Goal: Task Accomplishment & Management: Complete application form

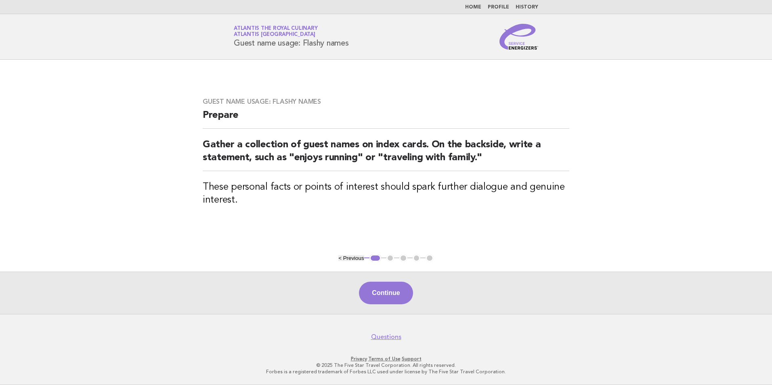
click at [356, 259] on button "< Previous" at bounding box center [350, 258] width 25 height 6
drag, startPoint x: 348, startPoint y: 256, endPoint x: 346, endPoint y: 260, distance: 5.6
click at [348, 256] on button "< Previous" at bounding box center [350, 258] width 25 height 6
click at [342, 256] on button "< Previous" at bounding box center [350, 258] width 25 height 6
click at [375, 255] on button "1" at bounding box center [375, 258] width 12 height 8
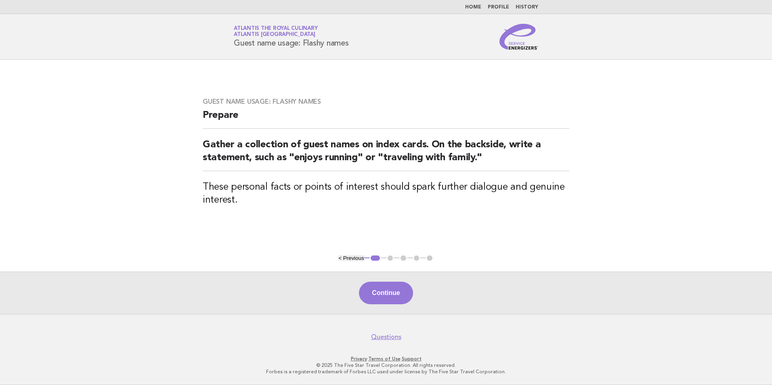
click at [352, 260] on button "< Previous" at bounding box center [350, 258] width 25 height 6
click at [340, 257] on button "< Previous" at bounding box center [350, 258] width 25 height 6
click at [338, 257] on button "< Previous" at bounding box center [350, 258] width 25 height 6
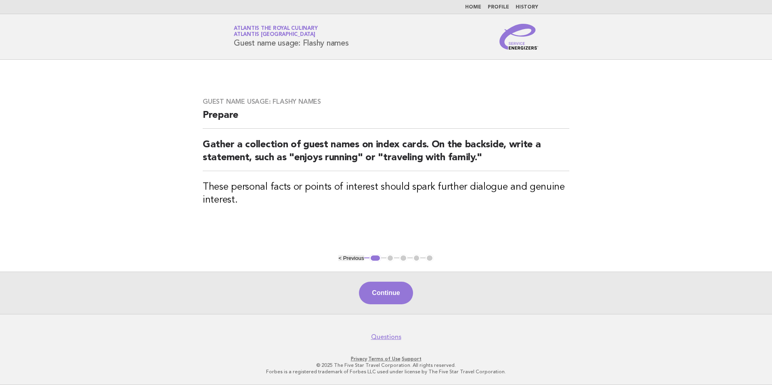
click at [338, 257] on button "< Previous" at bounding box center [350, 258] width 25 height 6
click at [347, 257] on button "< Previous" at bounding box center [350, 258] width 25 height 6
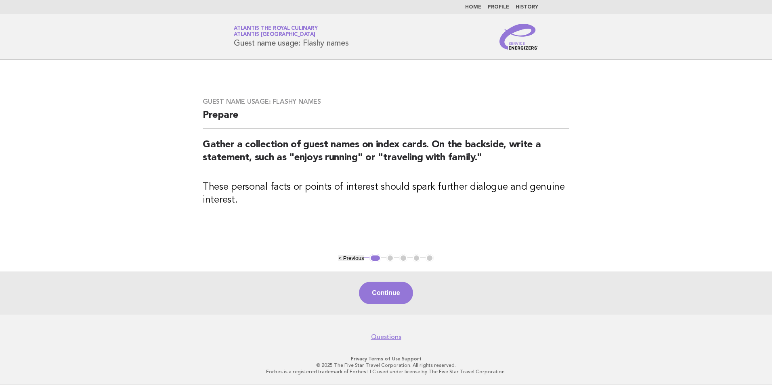
click at [348, 256] on button "< Previous" at bounding box center [350, 258] width 25 height 6
drag, startPoint x: 330, startPoint y: 157, endPoint x: 299, endPoint y: 213, distance: 63.8
click at [299, 213] on div "Guest name usage: Flashy names Prepare Gather a collection of guest names on in…" at bounding box center [386, 157] width 386 height 138
click at [371, 258] on button "1" at bounding box center [375, 258] width 12 height 8
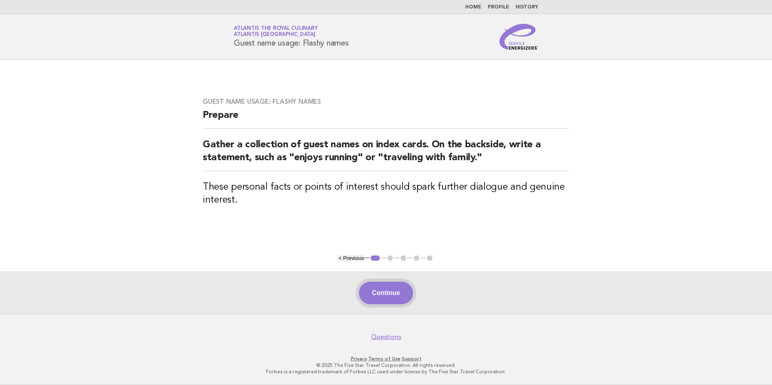
click at [389, 291] on button "Continue" at bounding box center [386, 293] width 54 height 23
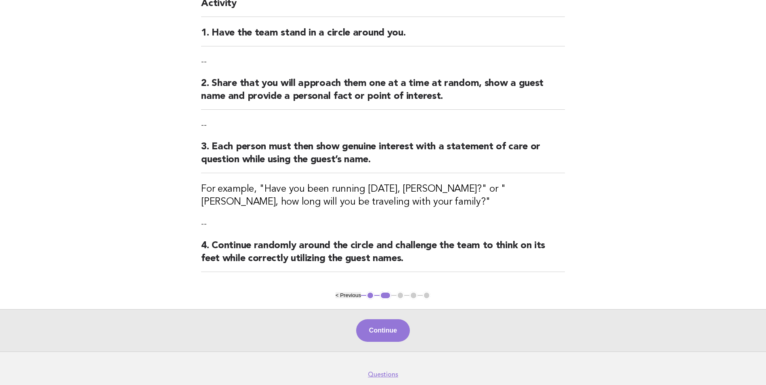
scroll to position [121, 0]
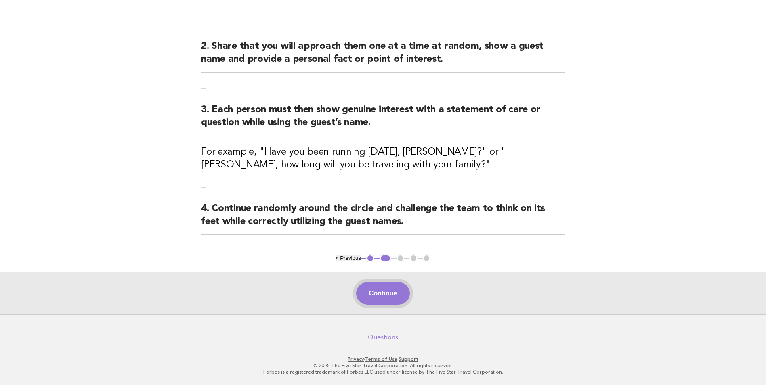
click at [385, 296] on button "Continue" at bounding box center [383, 293] width 54 height 23
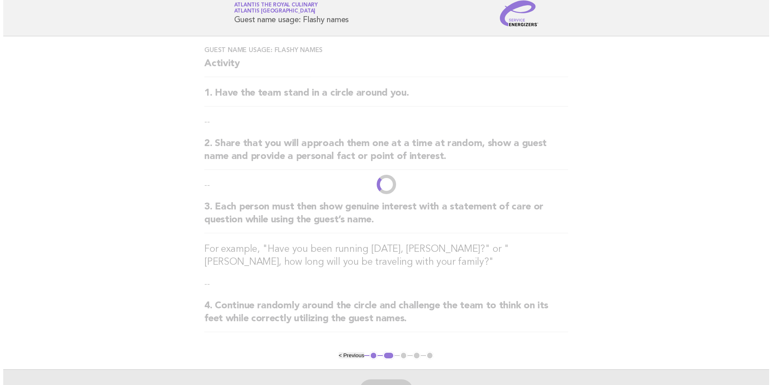
scroll to position [0, 0]
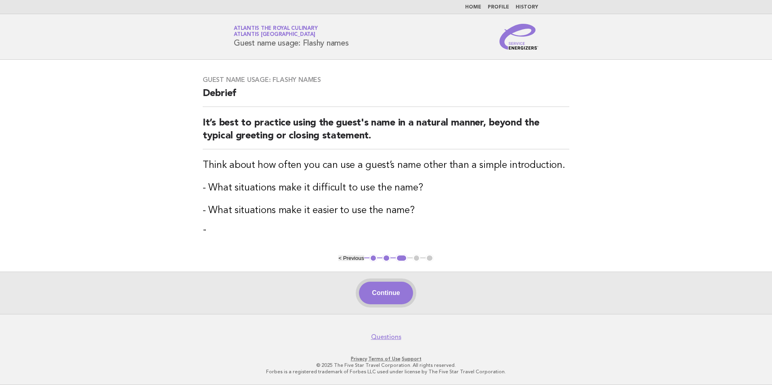
click at [401, 290] on button "Continue" at bounding box center [386, 293] width 54 height 23
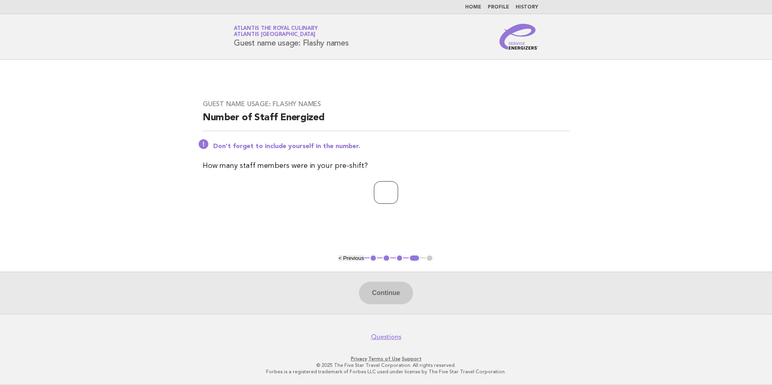
click at [393, 196] on input "number" at bounding box center [386, 192] width 24 height 23
type input "**"
click at [364, 294] on button "Continue" at bounding box center [386, 293] width 54 height 23
